Goal: Information Seeking & Learning: Learn about a topic

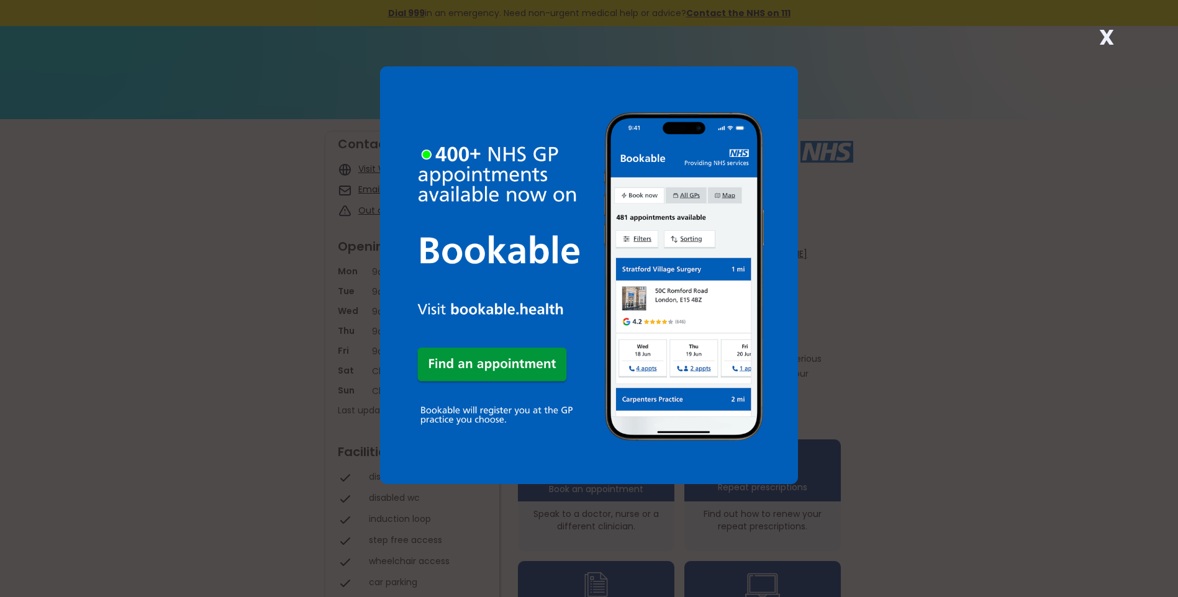
click at [1105, 40] on strong "X" at bounding box center [1106, 37] width 15 height 30
click at [1108, 37] on strong "X" at bounding box center [1106, 37] width 15 height 30
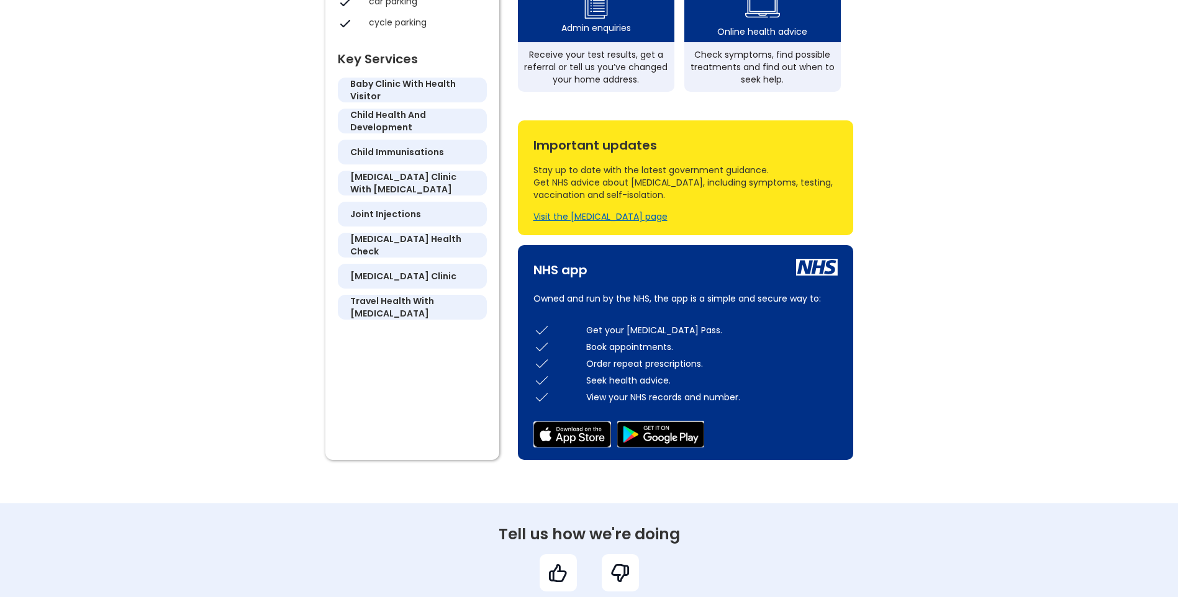
scroll to position [745, 0]
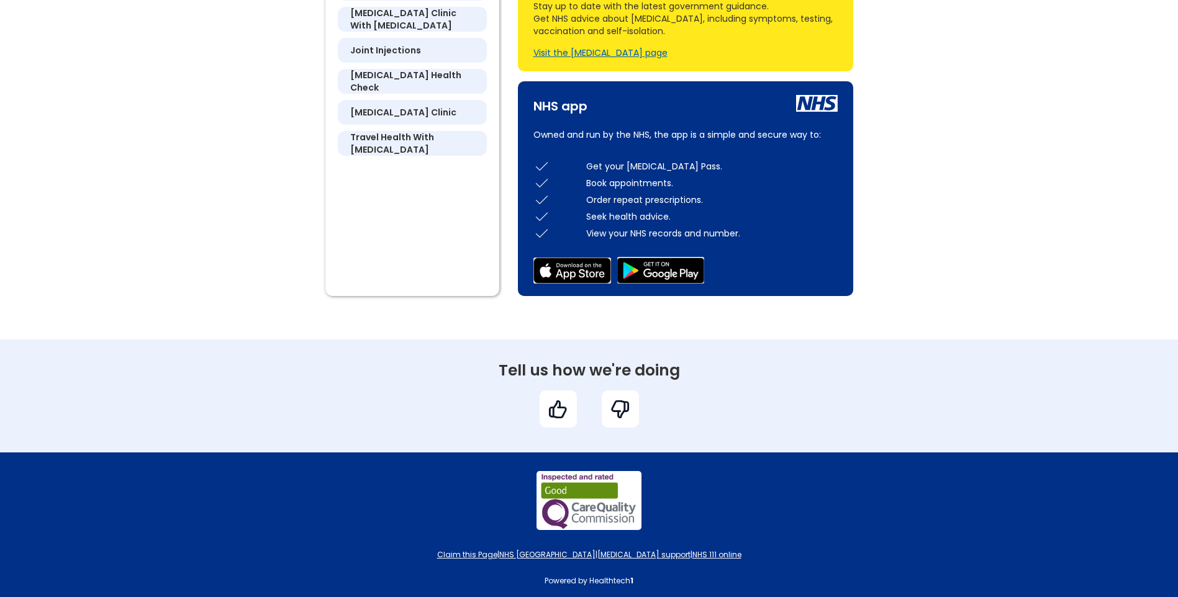
click at [428, 75] on h5 "[MEDICAL_DATA] health check" at bounding box center [412, 81] width 124 height 25
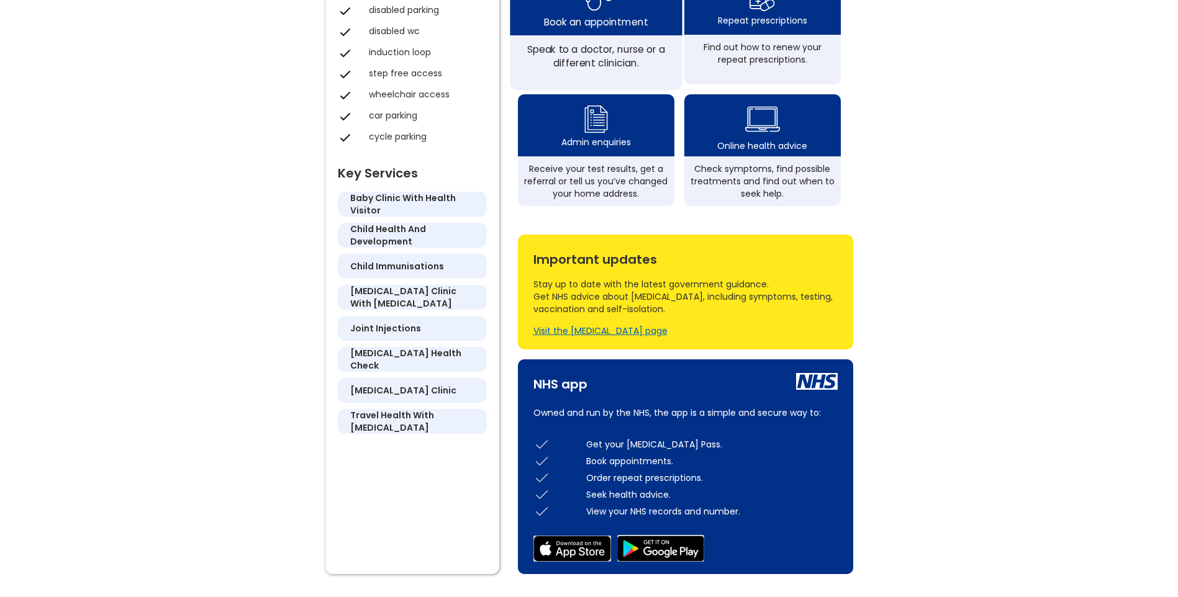
scroll to position [435, 0]
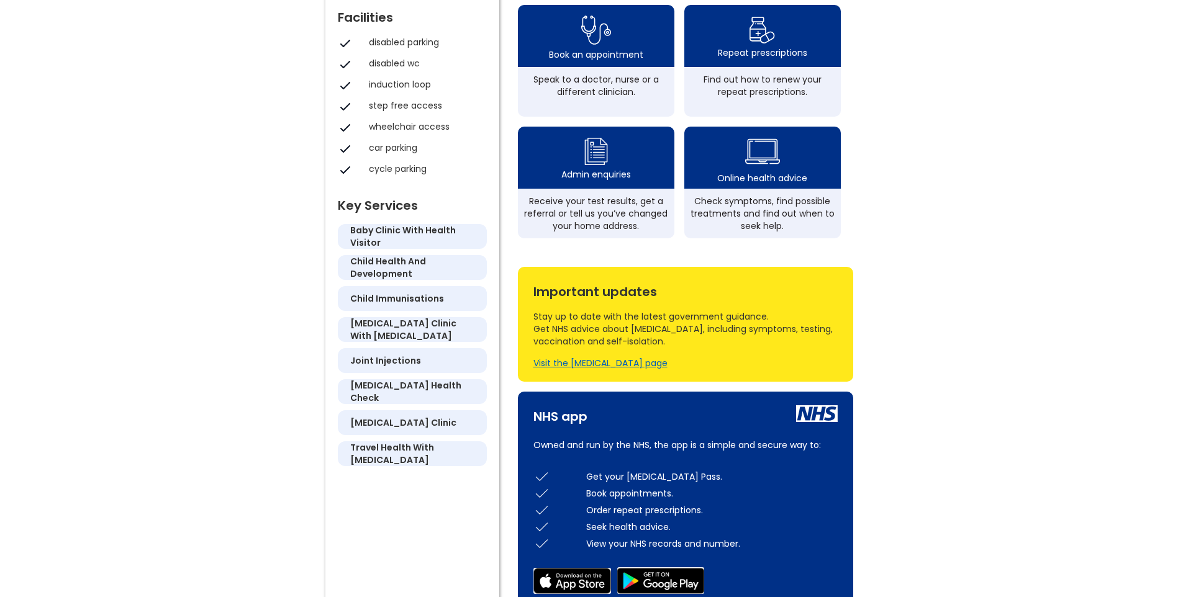
click at [381, 388] on h5 "[MEDICAL_DATA] health check" at bounding box center [412, 391] width 124 height 25
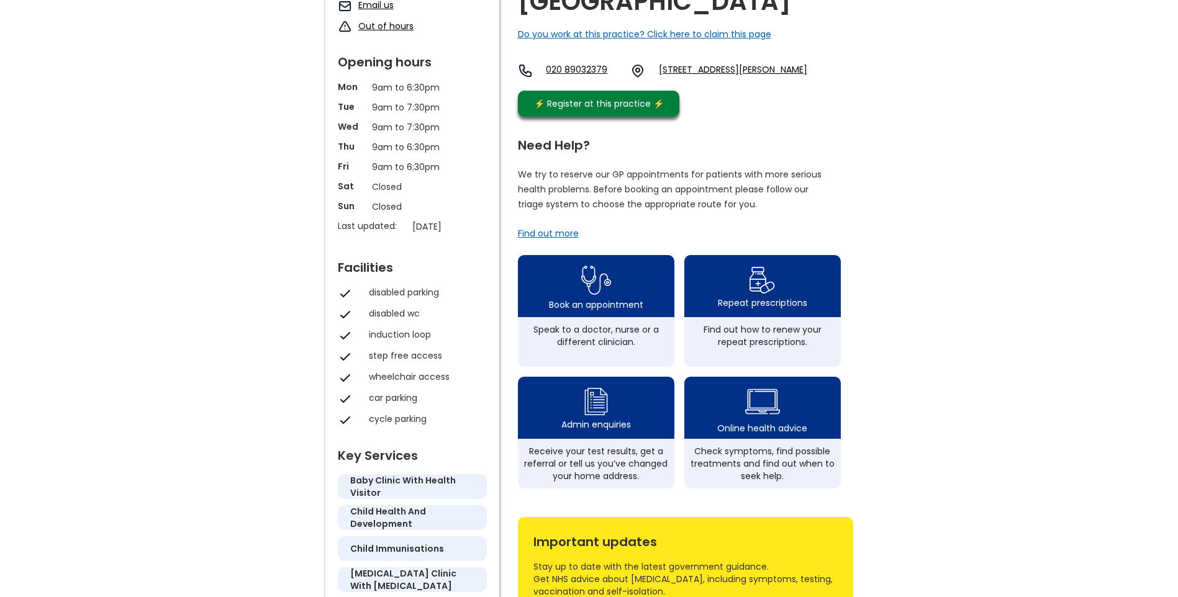
scroll to position [0, 0]
